Goal: Task Accomplishment & Management: Manage account settings

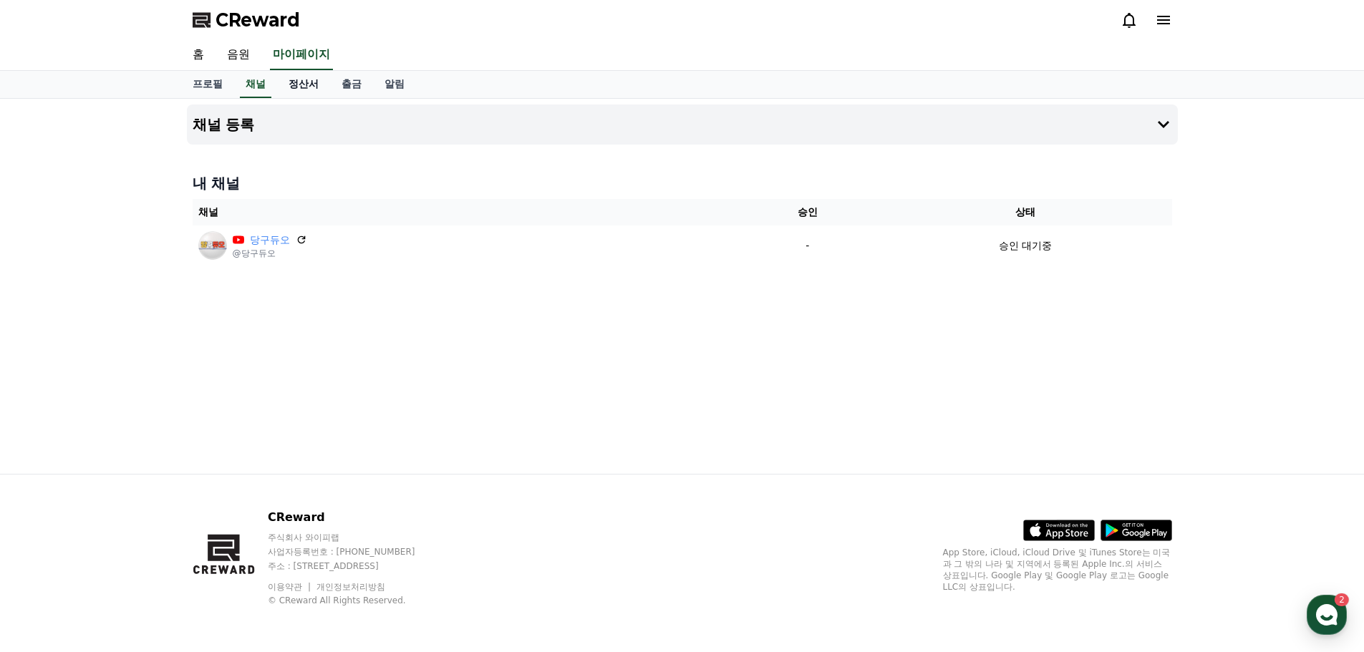
click at [316, 89] on link "정산서" at bounding box center [303, 84] width 53 height 27
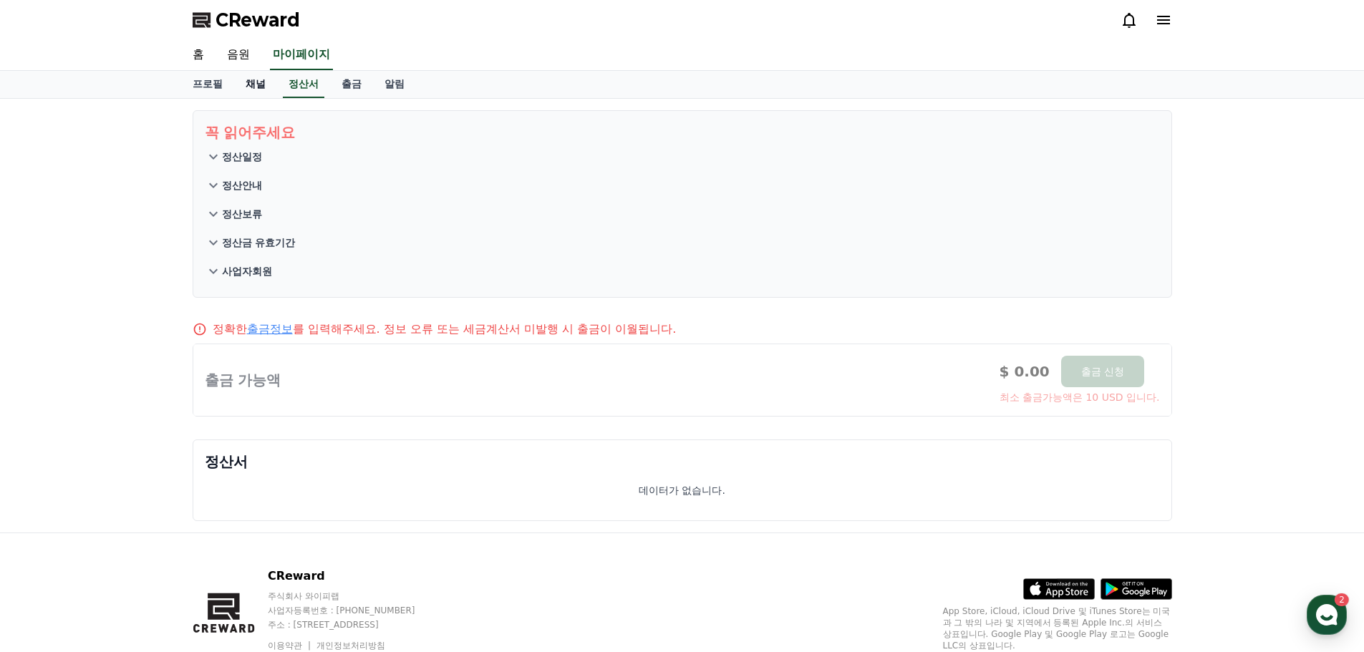
click at [263, 92] on link "채널" at bounding box center [255, 84] width 43 height 27
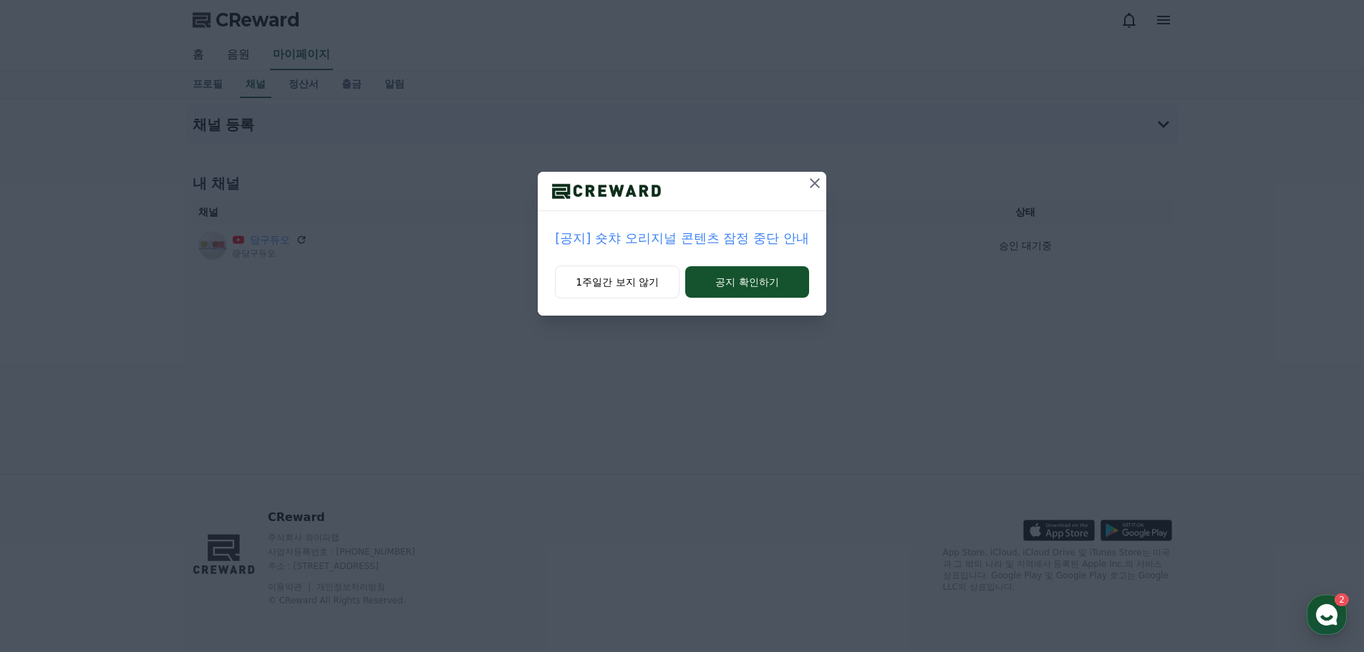
click at [812, 185] on icon at bounding box center [815, 183] width 10 height 10
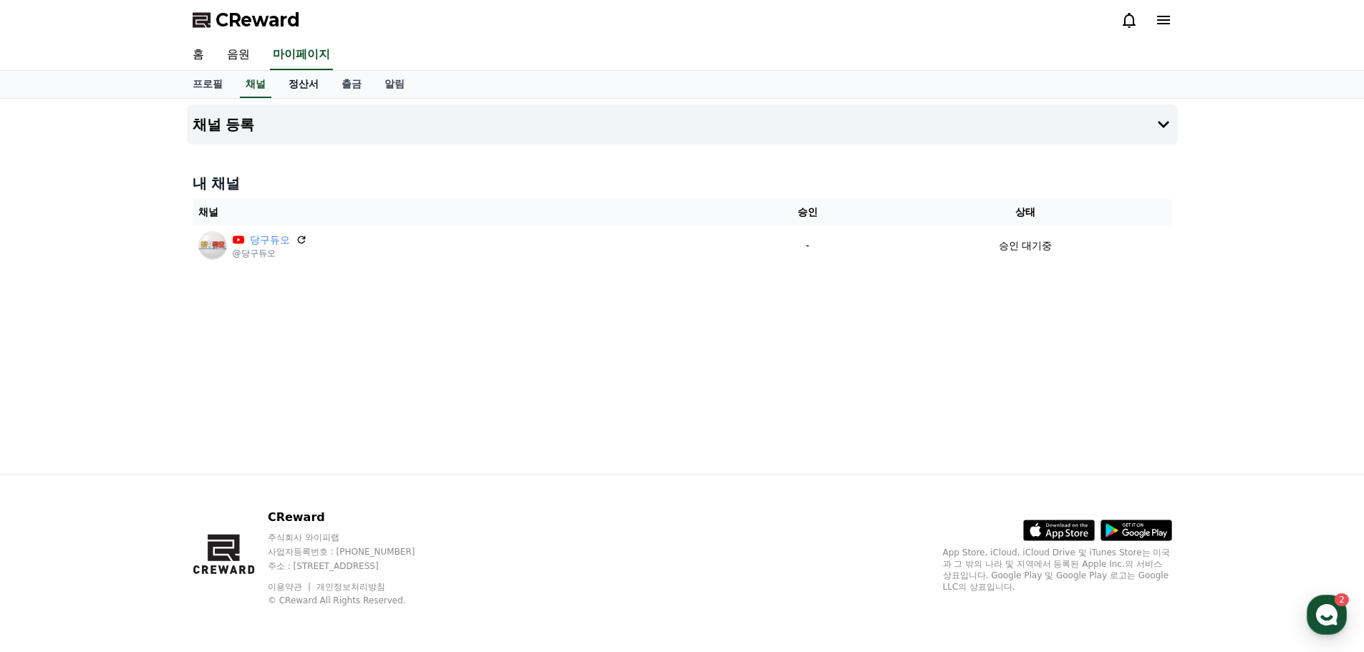
click at [304, 72] on link "정산서" at bounding box center [303, 84] width 53 height 27
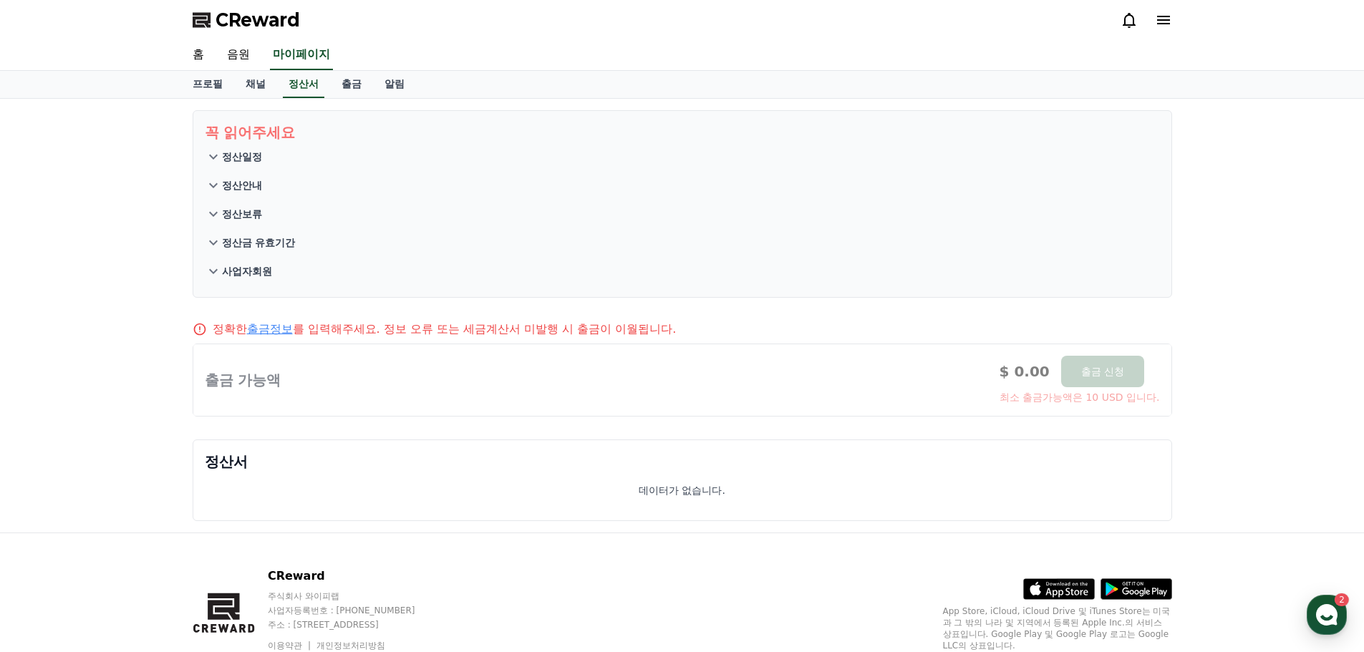
click at [250, 162] on p "정산일정" at bounding box center [242, 157] width 40 height 14
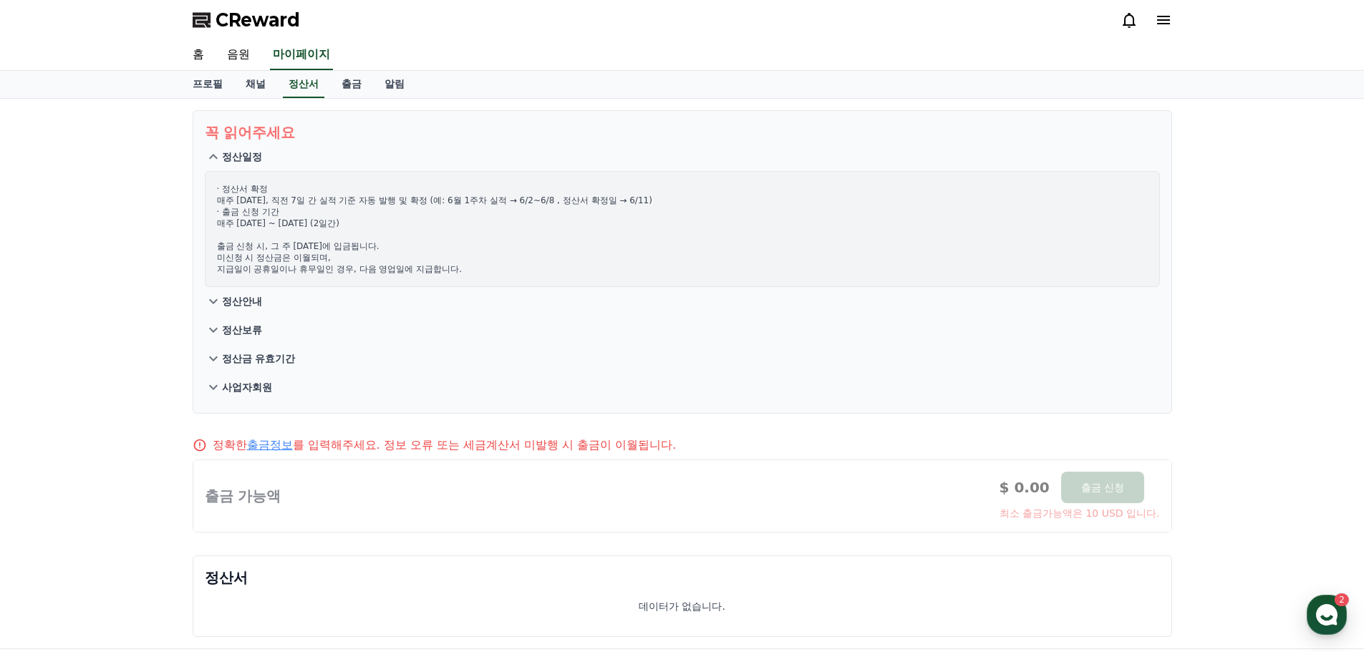
click at [254, 297] on p "정산안내" at bounding box center [242, 301] width 40 height 14
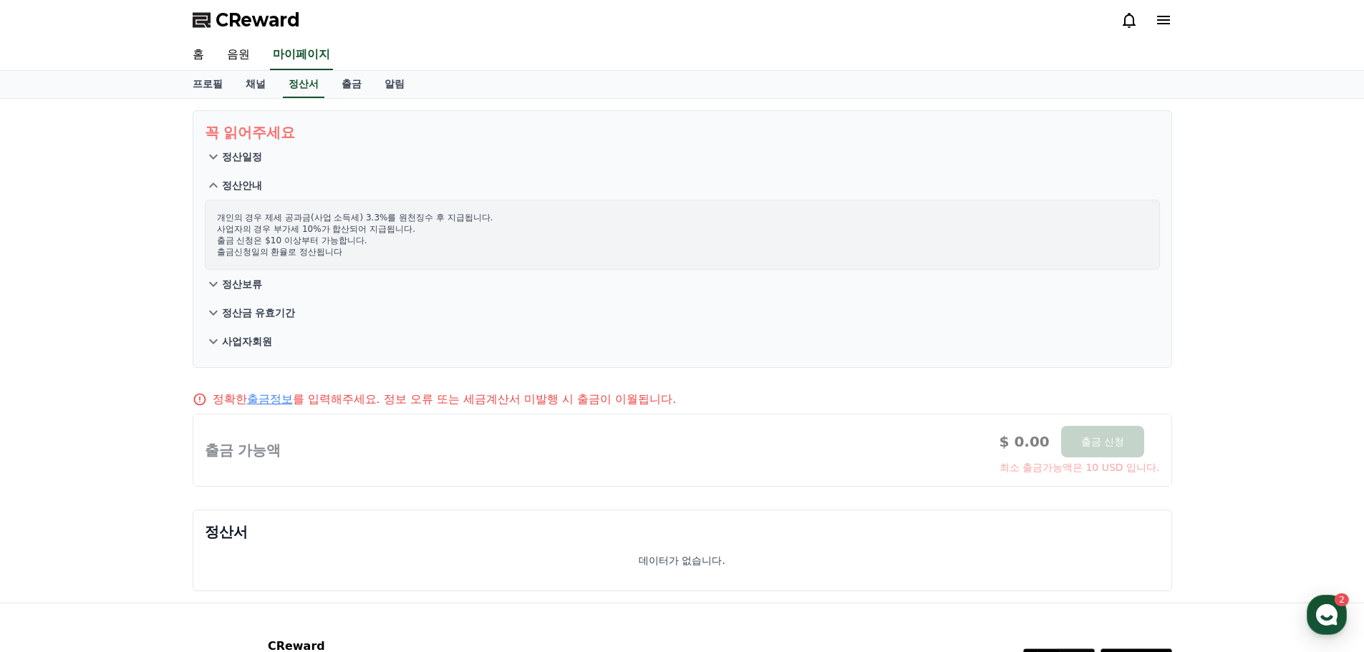
click at [262, 285] on button "정산보류" at bounding box center [682, 284] width 955 height 29
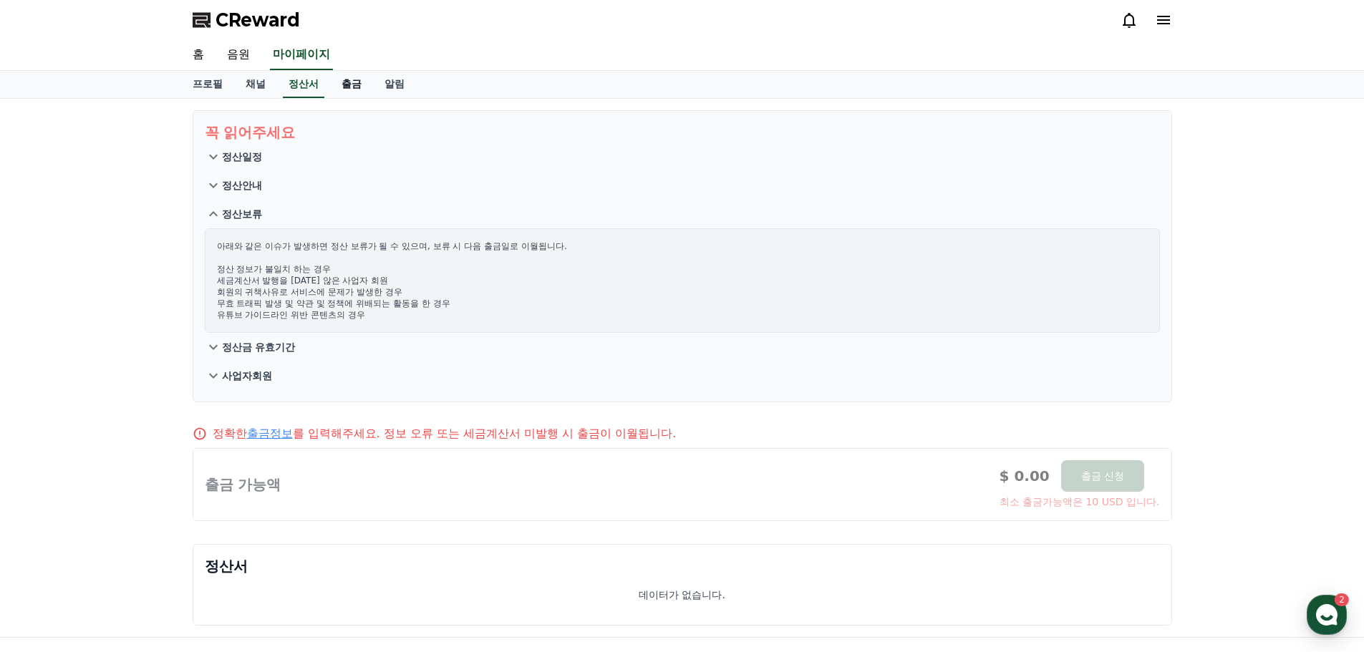
click at [347, 87] on link "출금" at bounding box center [351, 84] width 43 height 27
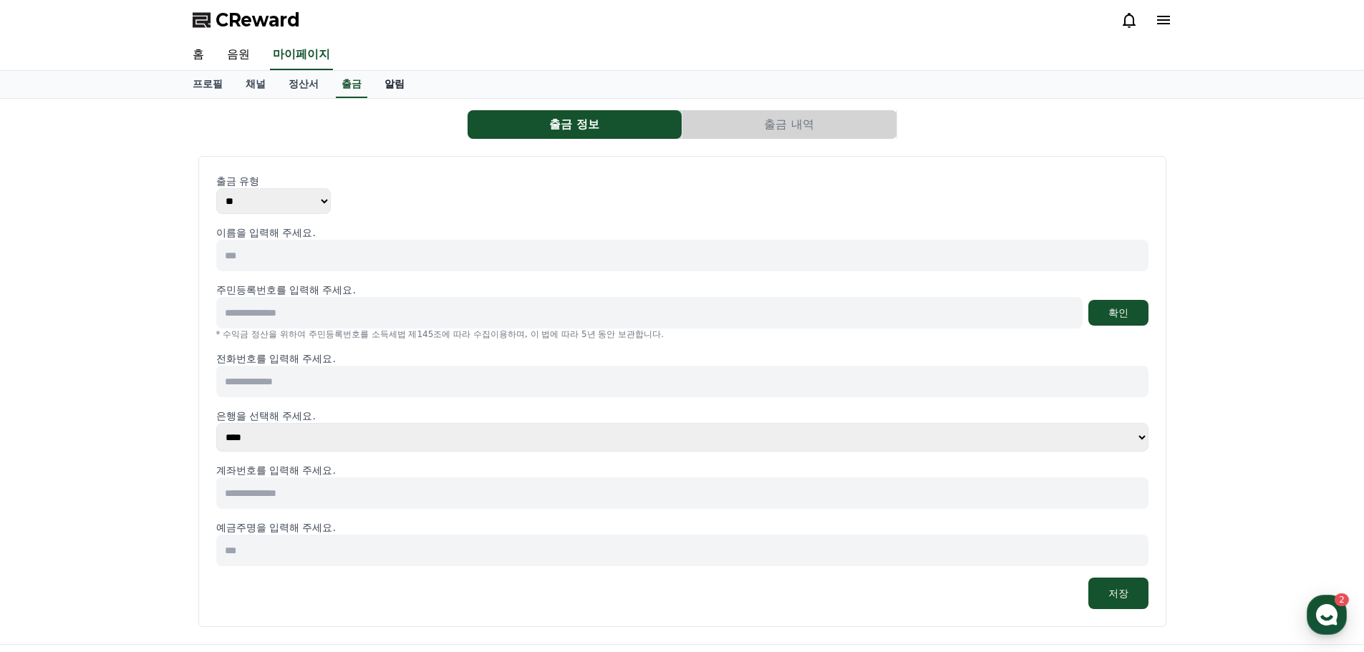
click at [387, 88] on link "알림" at bounding box center [394, 84] width 43 height 27
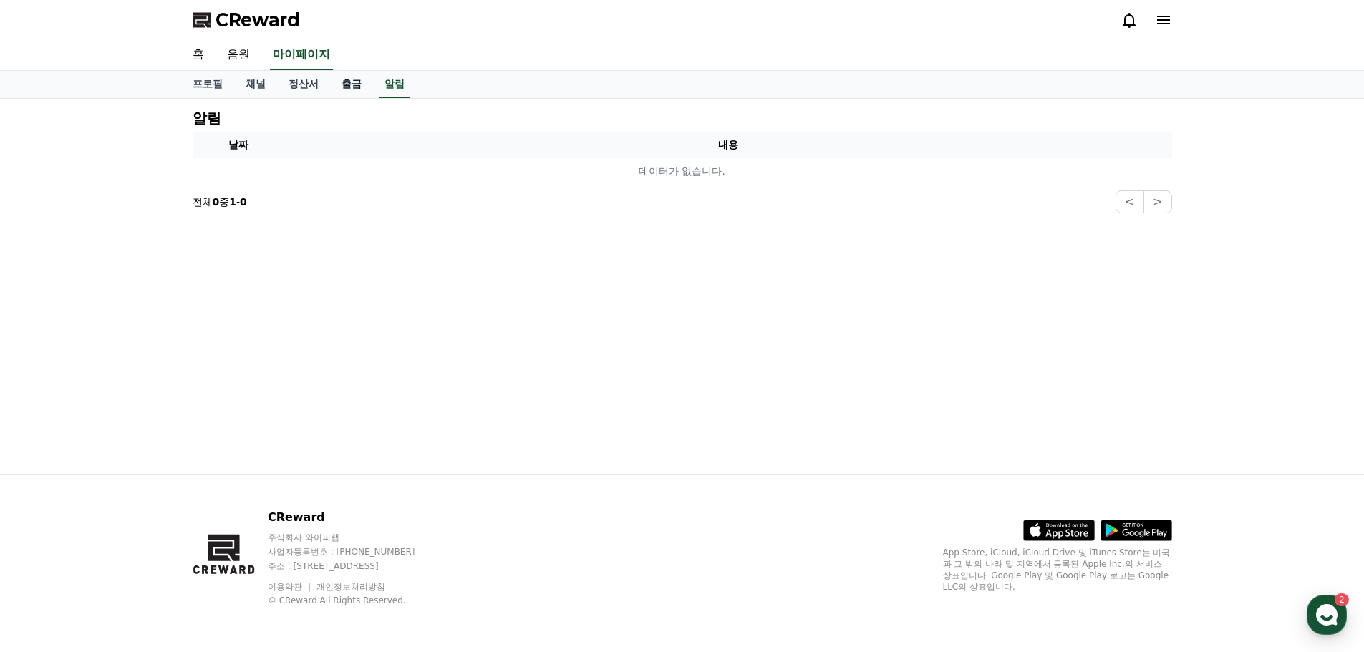
click at [341, 92] on link "출금" at bounding box center [351, 84] width 43 height 27
